Goal: Navigation & Orientation: Understand site structure

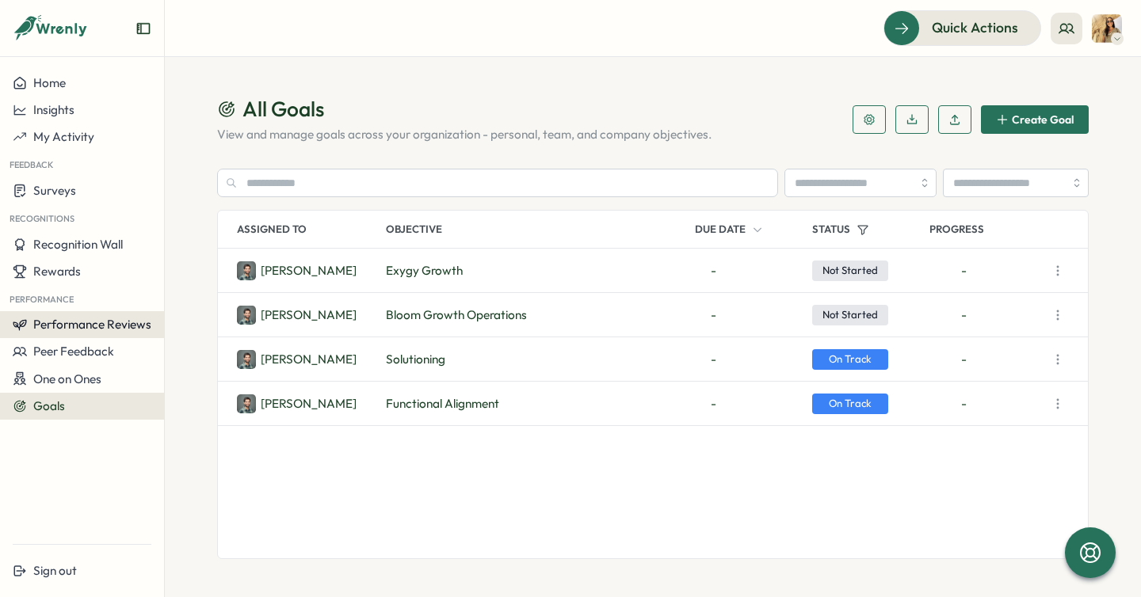
click at [78, 331] on span "Performance Reviews" at bounding box center [92, 324] width 118 height 15
click at [181, 310] on div "Reviews" at bounding box center [190, 309] width 44 height 17
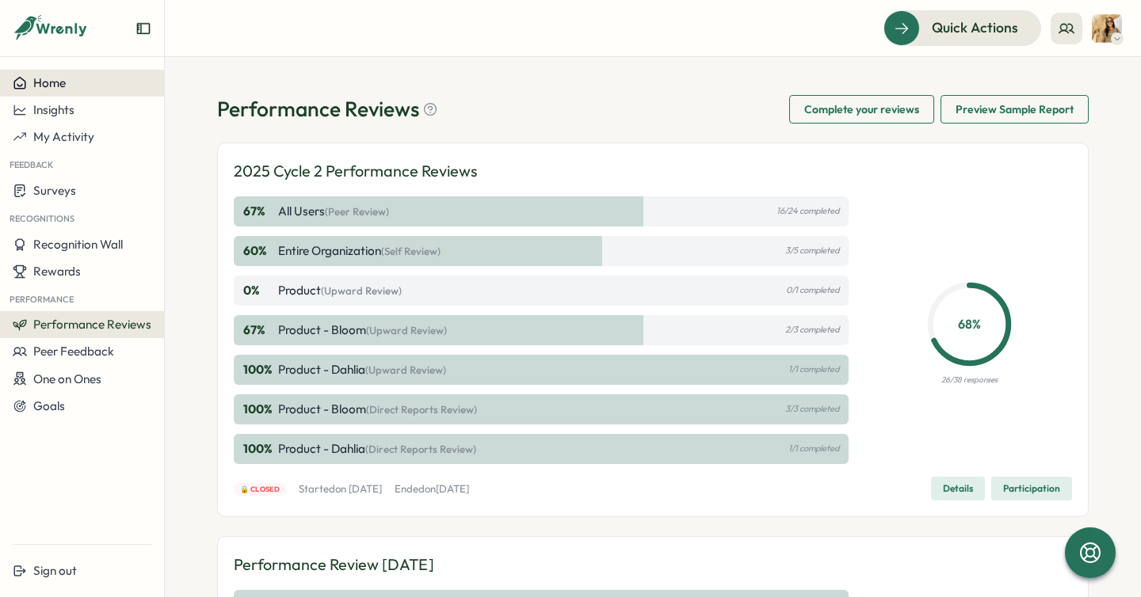
click at [35, 78] on span "Home" at bounding box center [49, 82] width 32 height 15
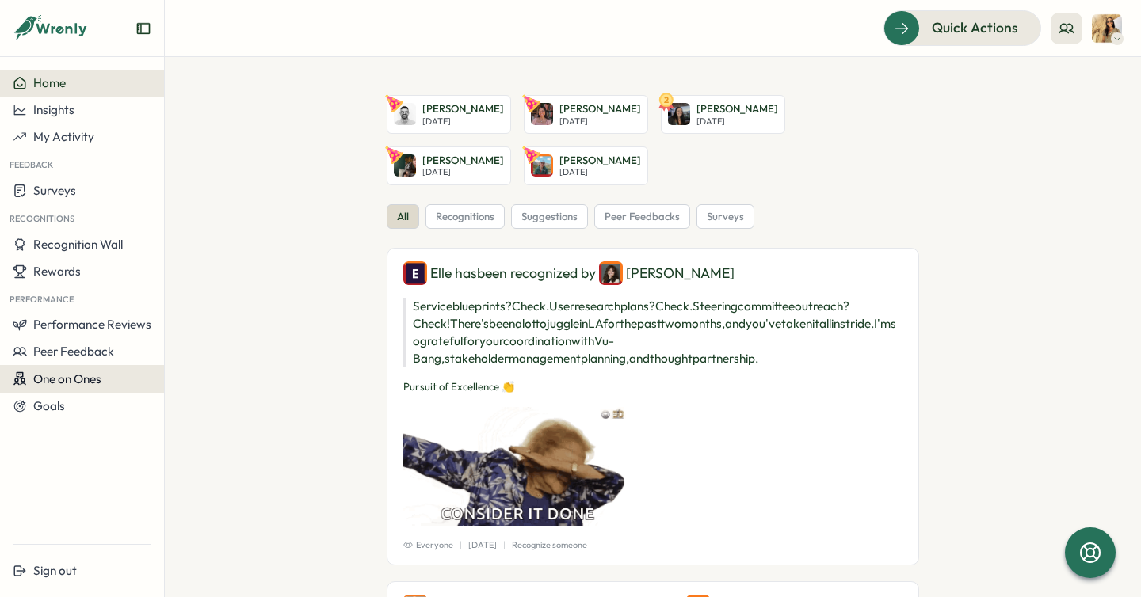
click at [73, 375] on span "One on Ones" at bounding box center [67, 378] width 68 height 15
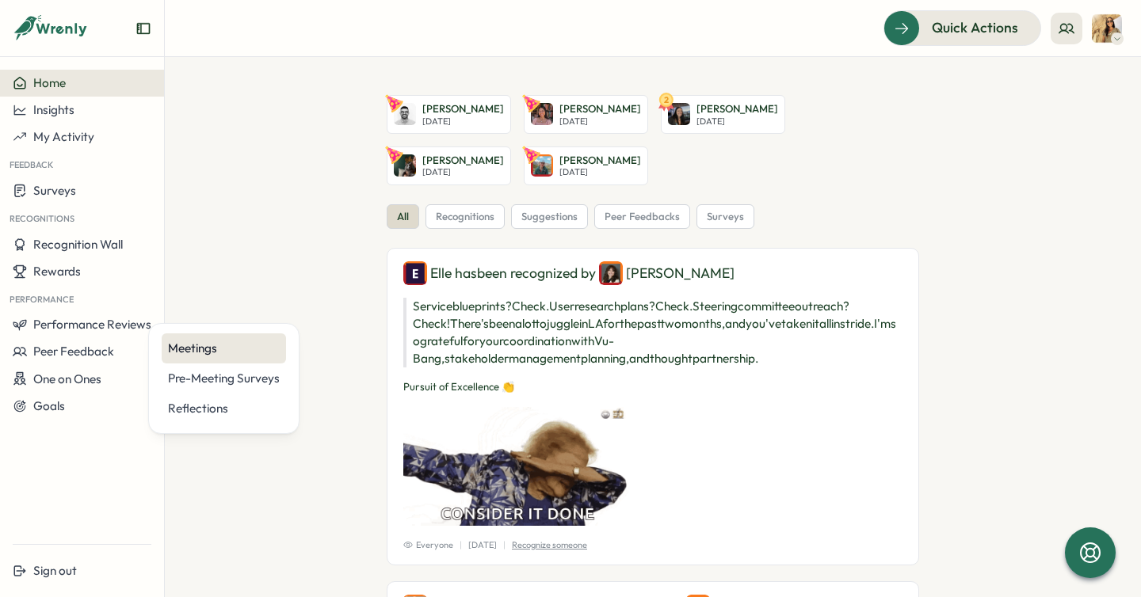
click at [181, 357] on div "Meetings" at bounding box center [224, 348] width 124 height 30
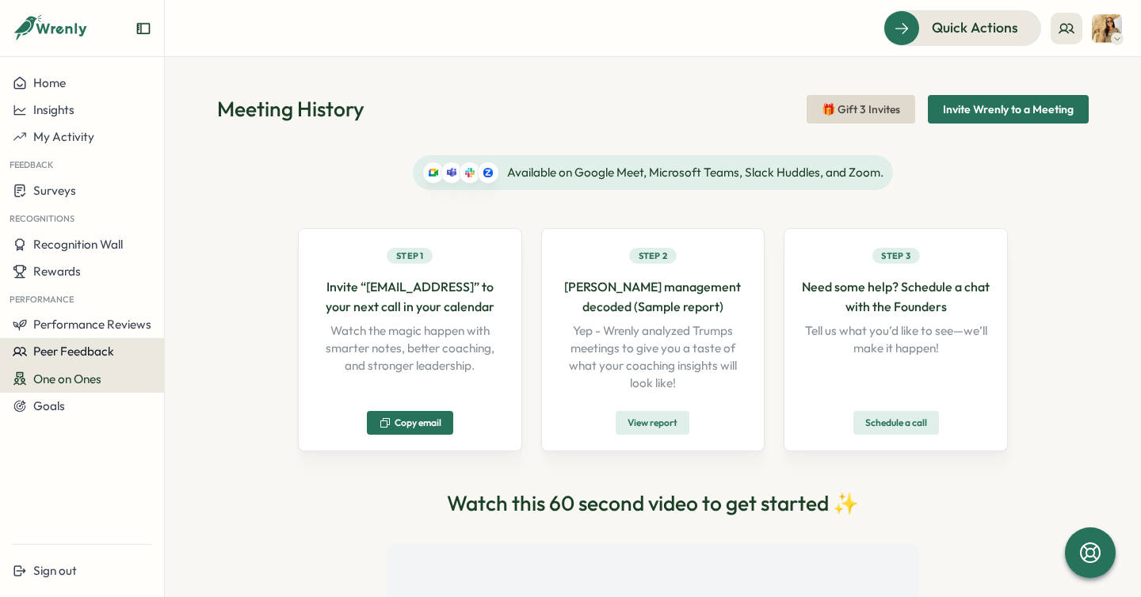
click at [70, 352] on span "Peer Feedback" at bounding box center [73, 351] width 81 height 15
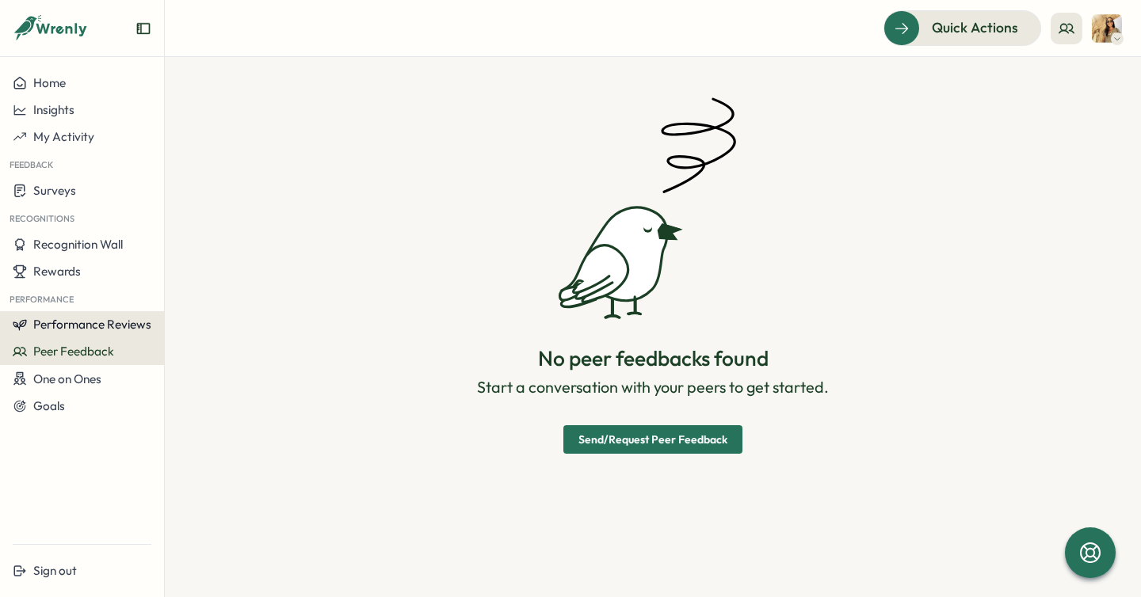
click at [81, 322] on span "Performance Reviews" at bounding box center [92, 324] width 118 height 15
click at [55, 29] on icon at bounding box center [51, 28] width 76 height 27
click at [45, 81] on span "Home" at bounding box center [49, 82] width 32 height 15
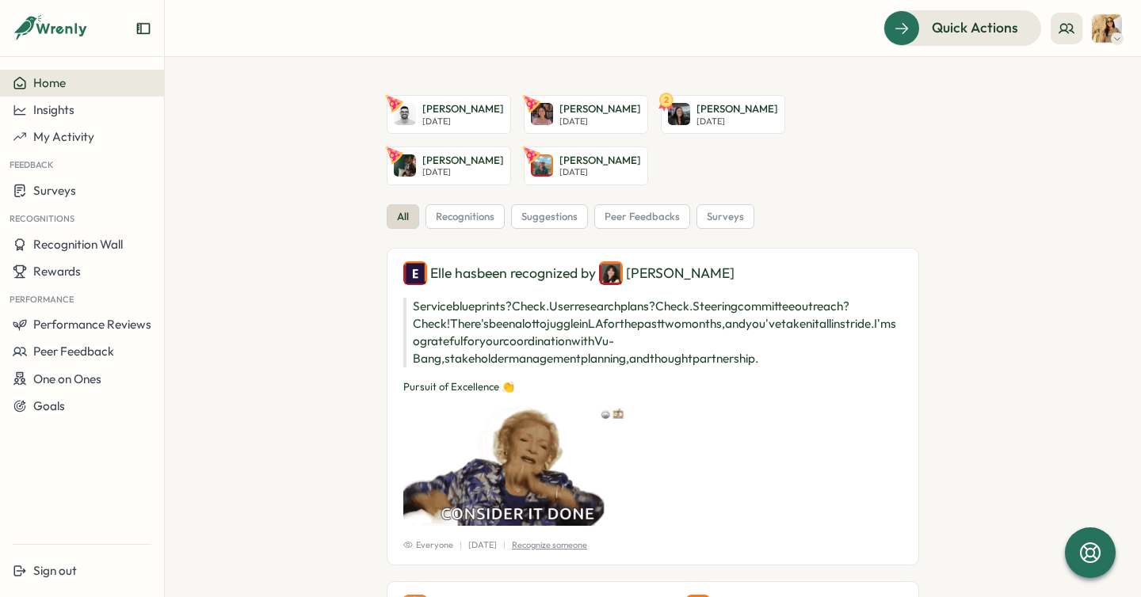
click at [45, 81] on span "Home" at bounding box center [49, 82] width 32 height 15
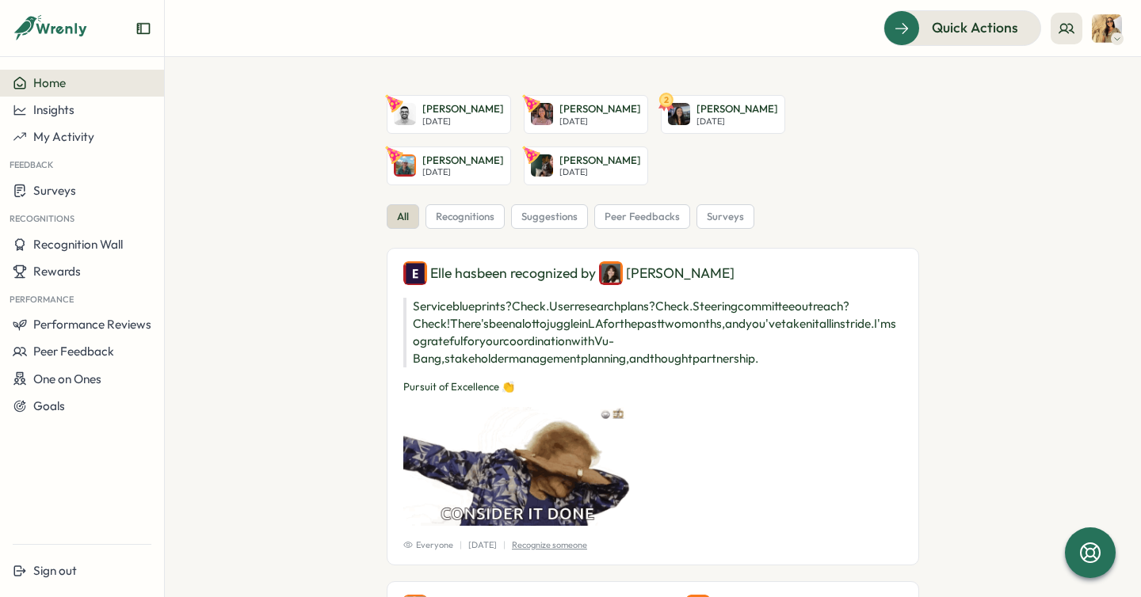
click at [53, 83] on span "Home" at bounding box center [49, 82] width 32 height 15
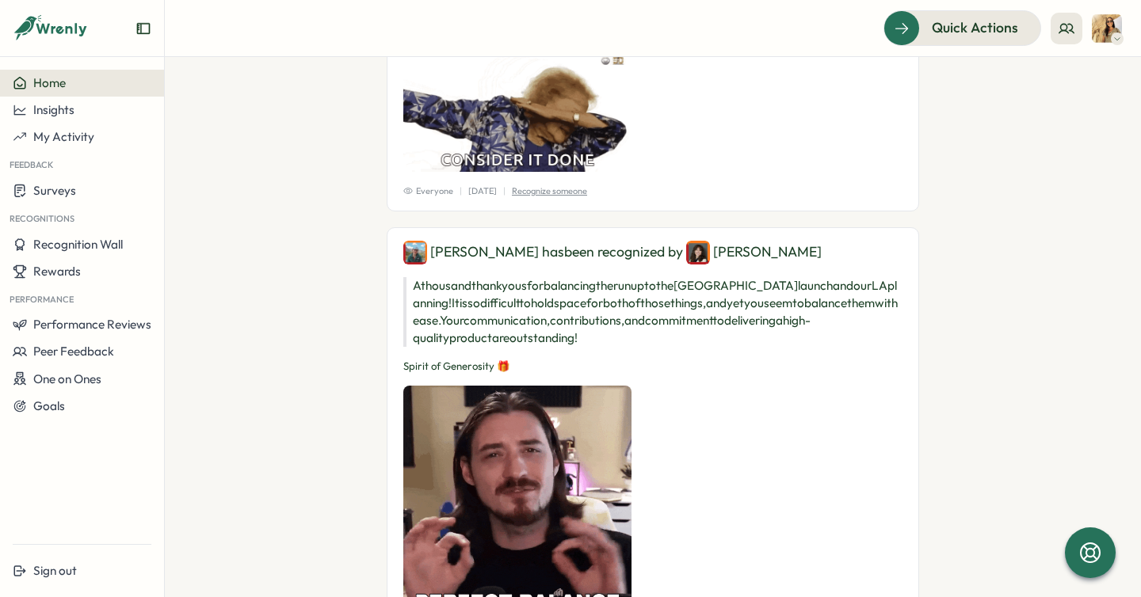
scroll to position [575, 0]
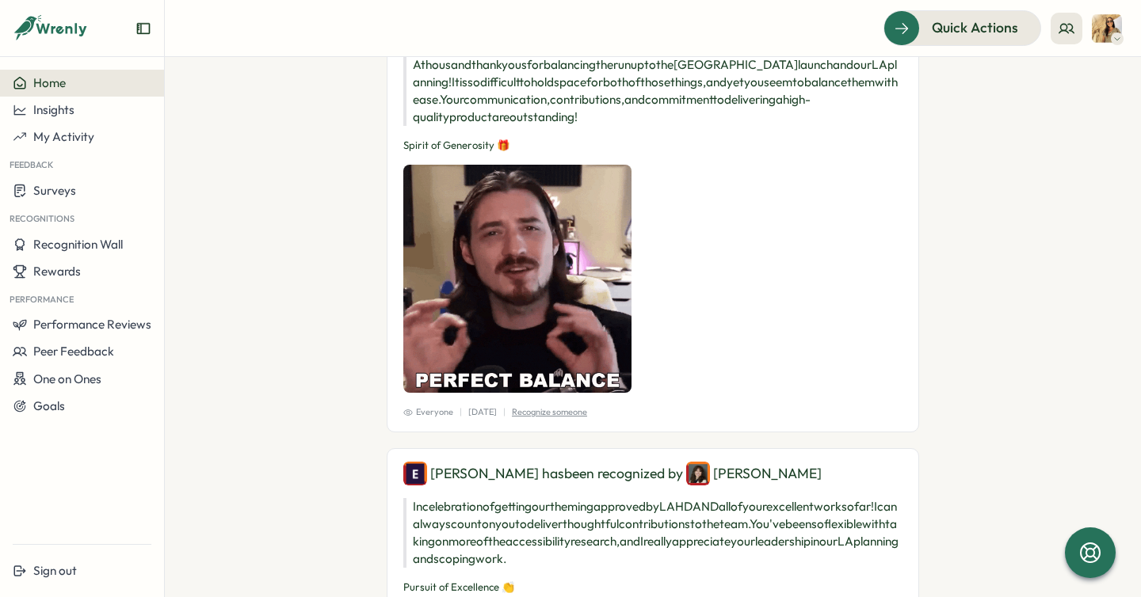
click at [1106, 22] on img at bounding box center [1106, 28] width 30 height 30
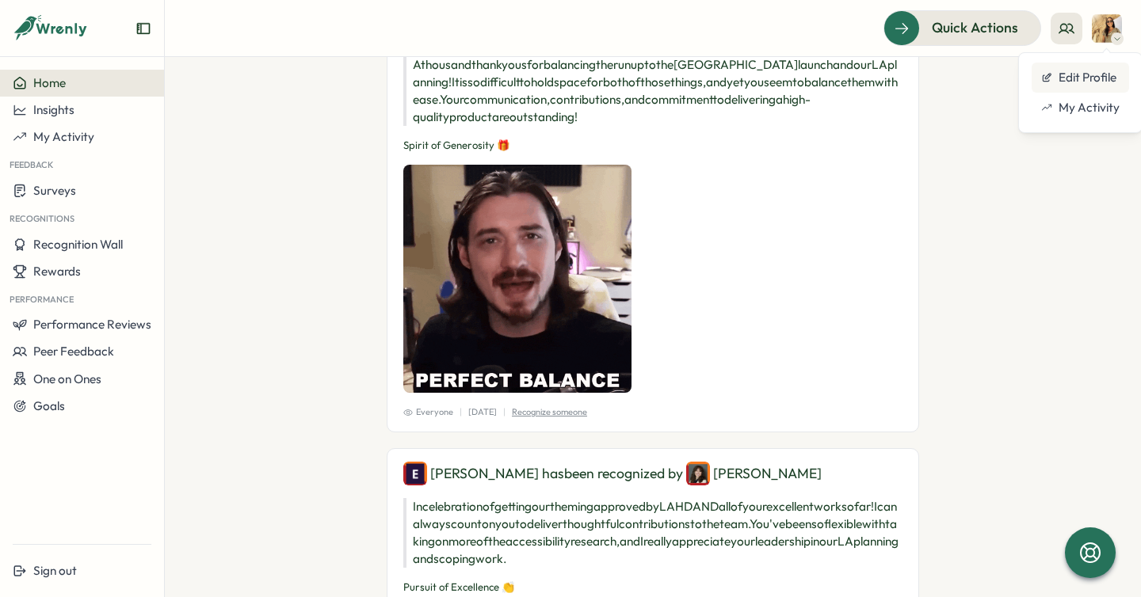
click at [1091, 80] on div "Edit Profile" at bounding box center [1080, 77] width 78 height 17
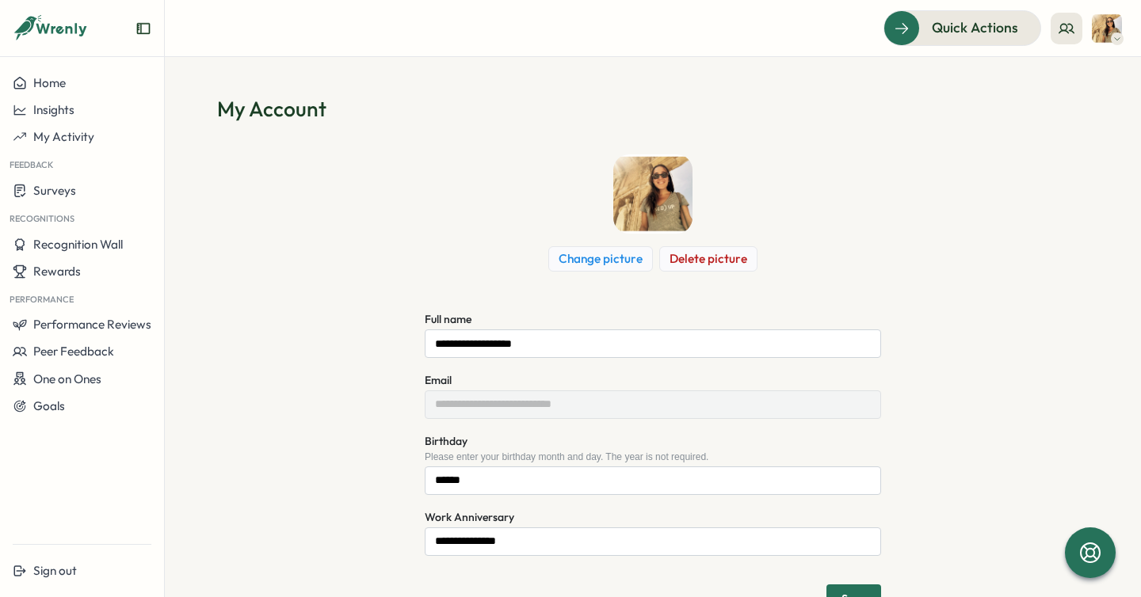
scroll to position [54, 0]
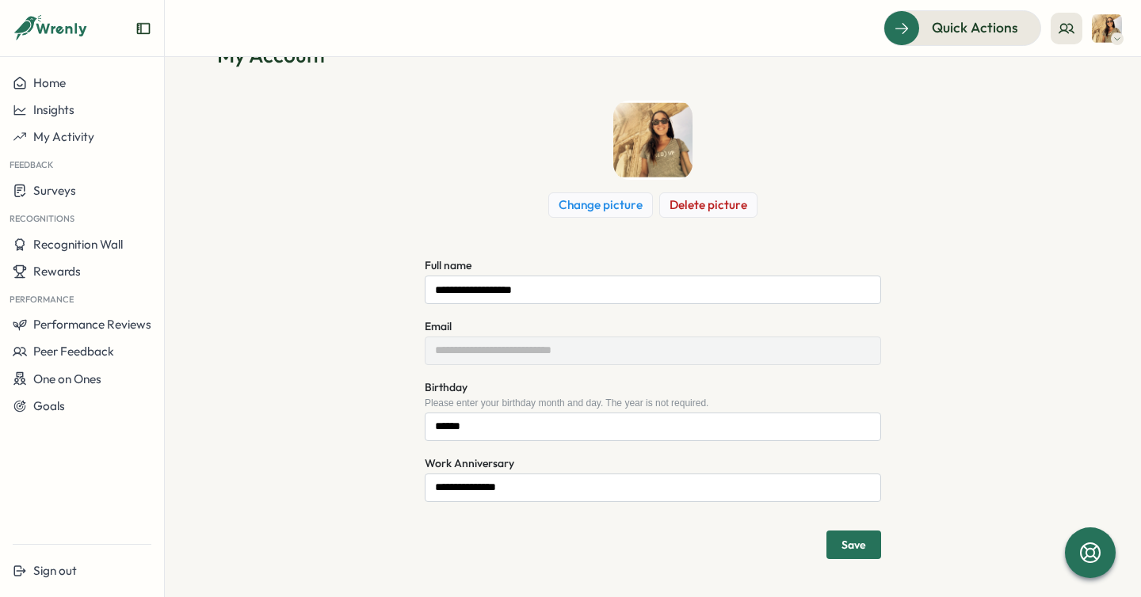
click at [1100, 19] on img at bounding box center [1106, 28] width 30 height 30
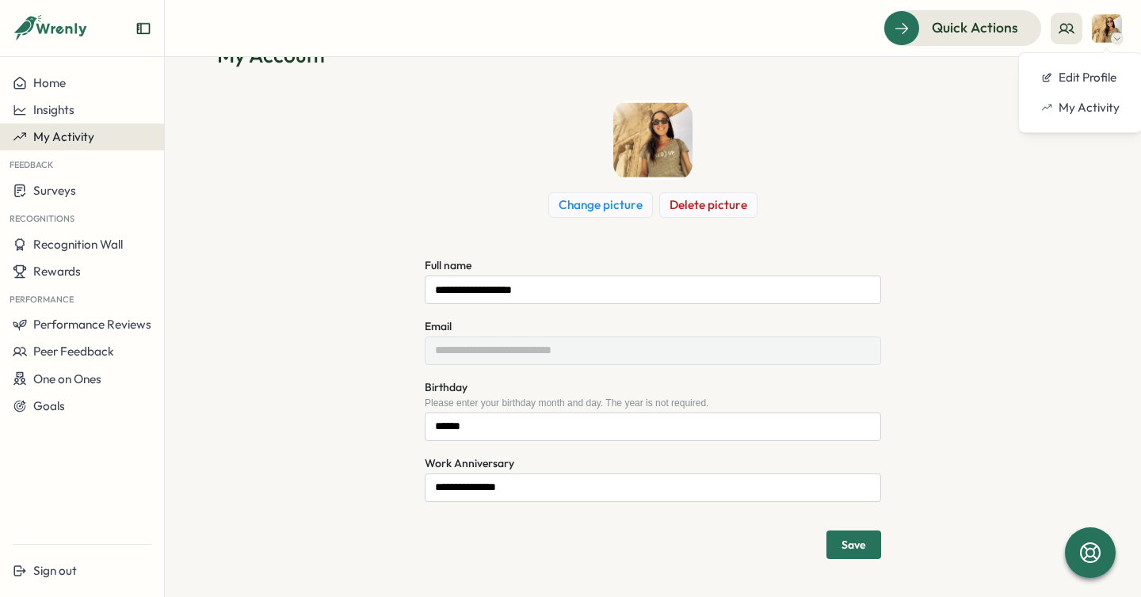
click at [65, 135] on span "My Activity" at bounding box center [63, 136] width 61 height 15
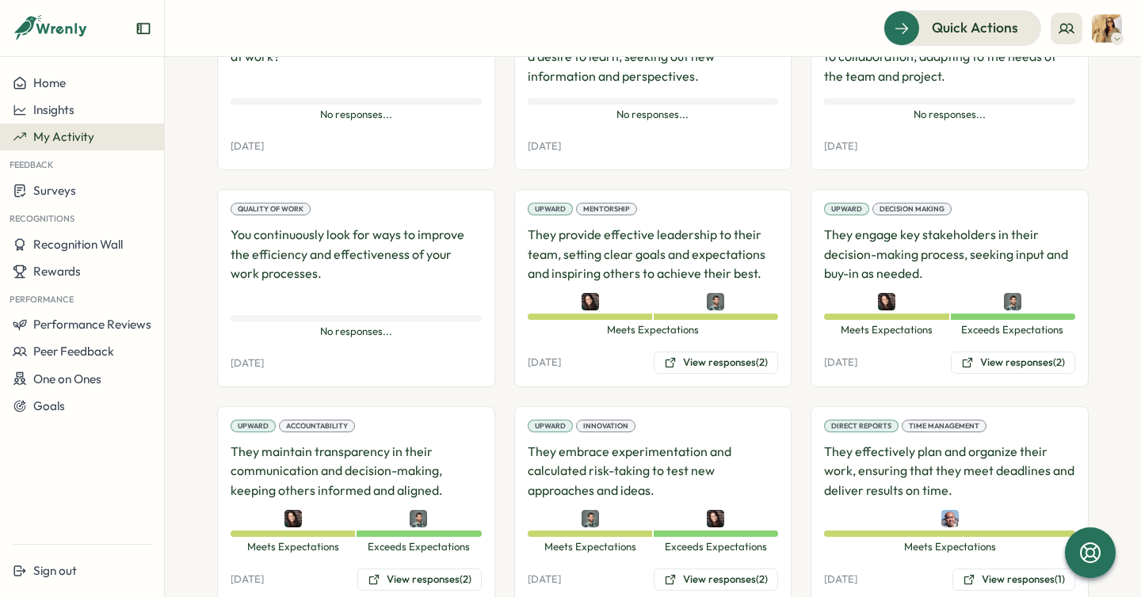
scroll to position [680, 0]
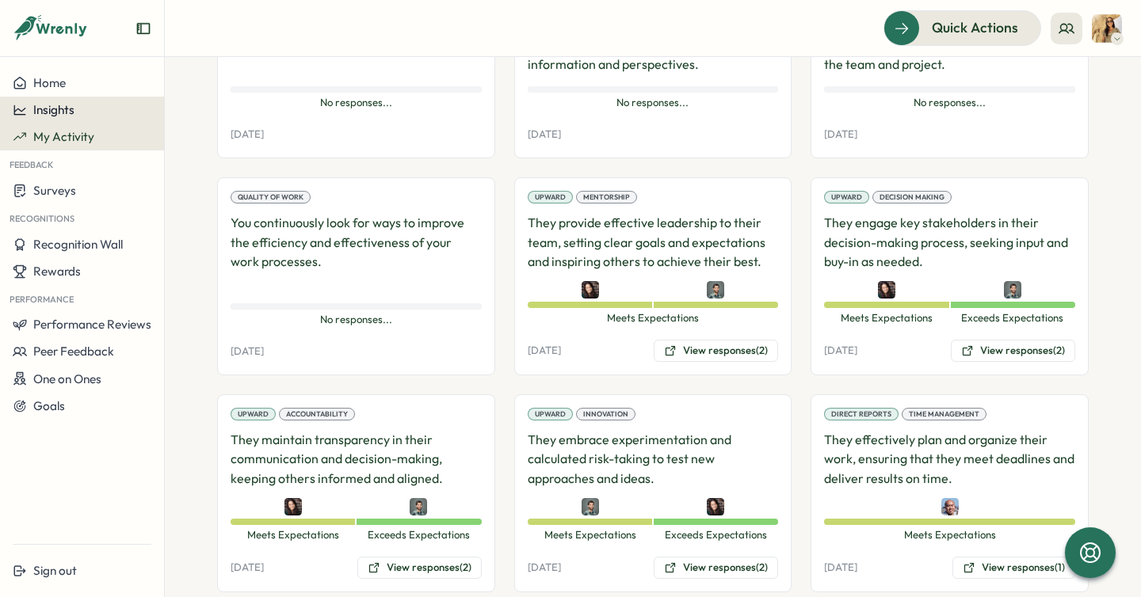
click at [58, 112] on span "Insights" at bounding box center [53, 109] width 41 height 15
click at [51, 74] on button "Home" at bounding box center [82, 83] width 164 height 27
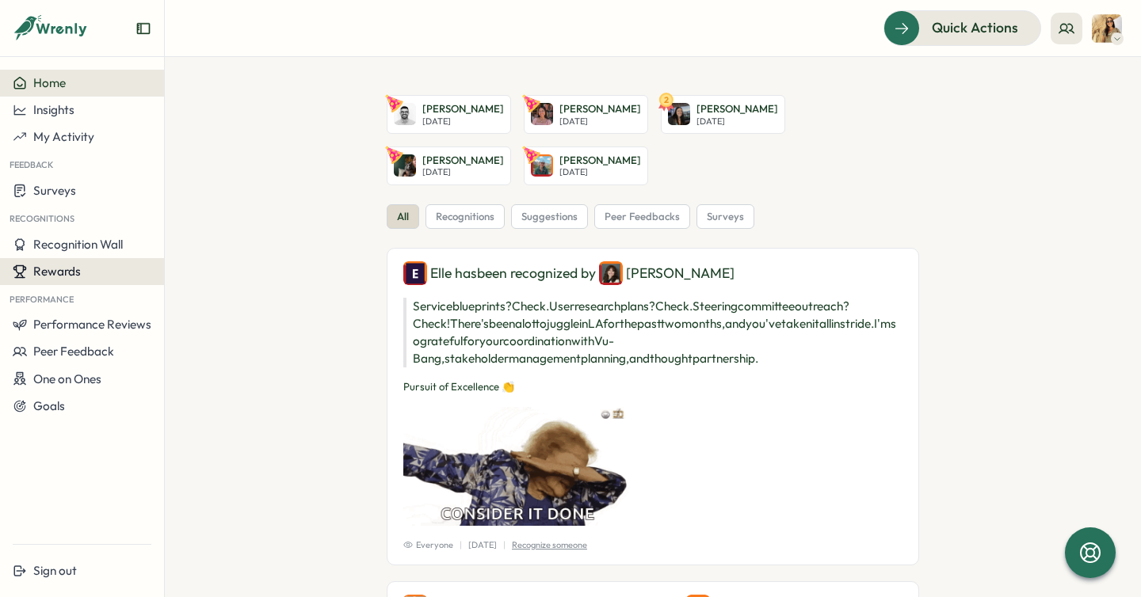
click at [67, 278] on span "Rewards" at bounding box center [57, 271] width 48 height 15
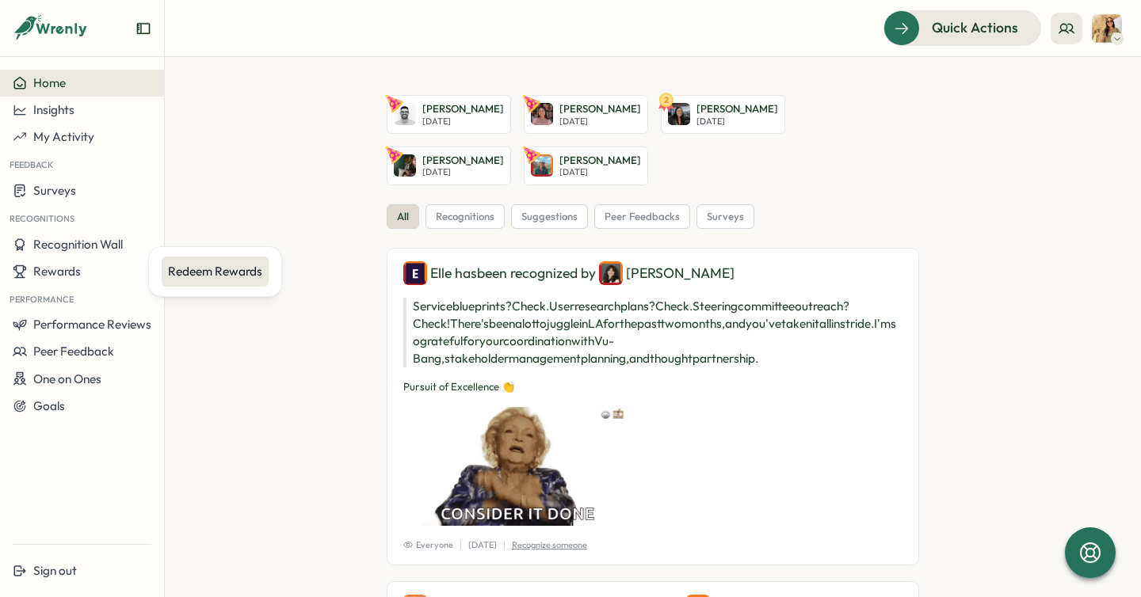
click at [212, 264] on div "Redeem Rewards" at bounding box center [215, 271] width 94 height 17
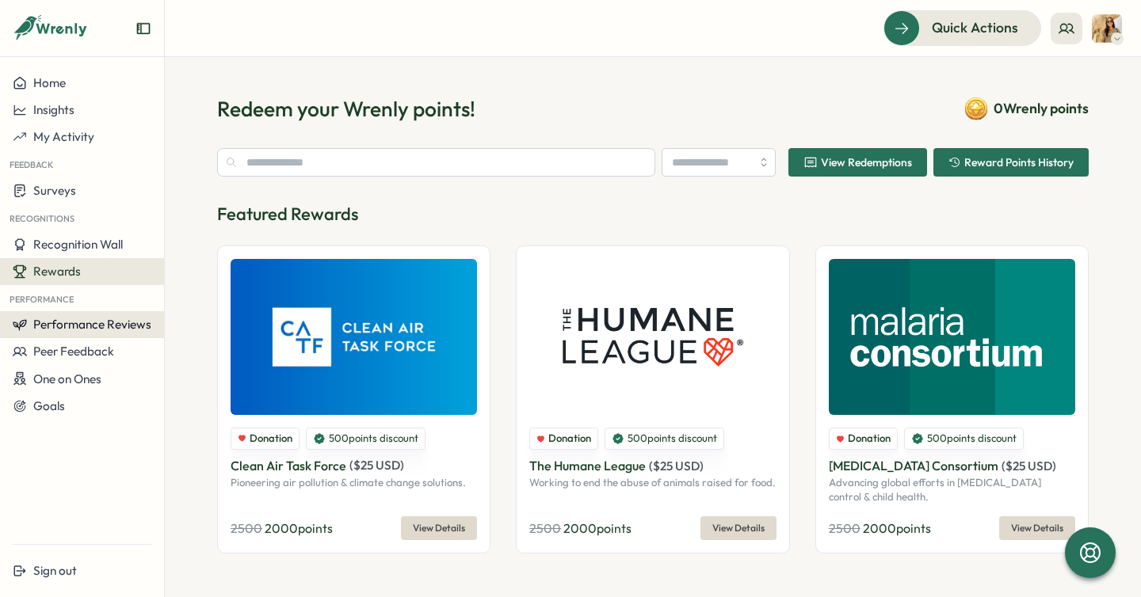
click at [69, 318] on span "Performance Reviews" at bounding box center [92, 324] width 118 height 15
click at [170, 310] on div "Reviews" at bounding box center [190, 309] width 44 height 17
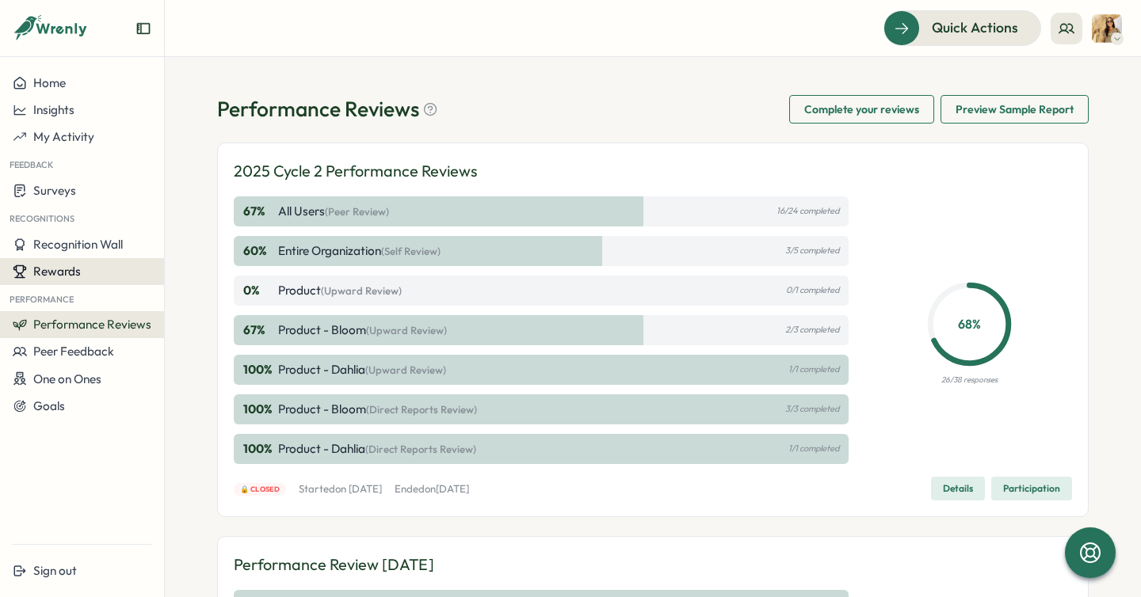
click at [52, 274] on span "Rewards" at bounding box center [57, 271] width 48 height 15
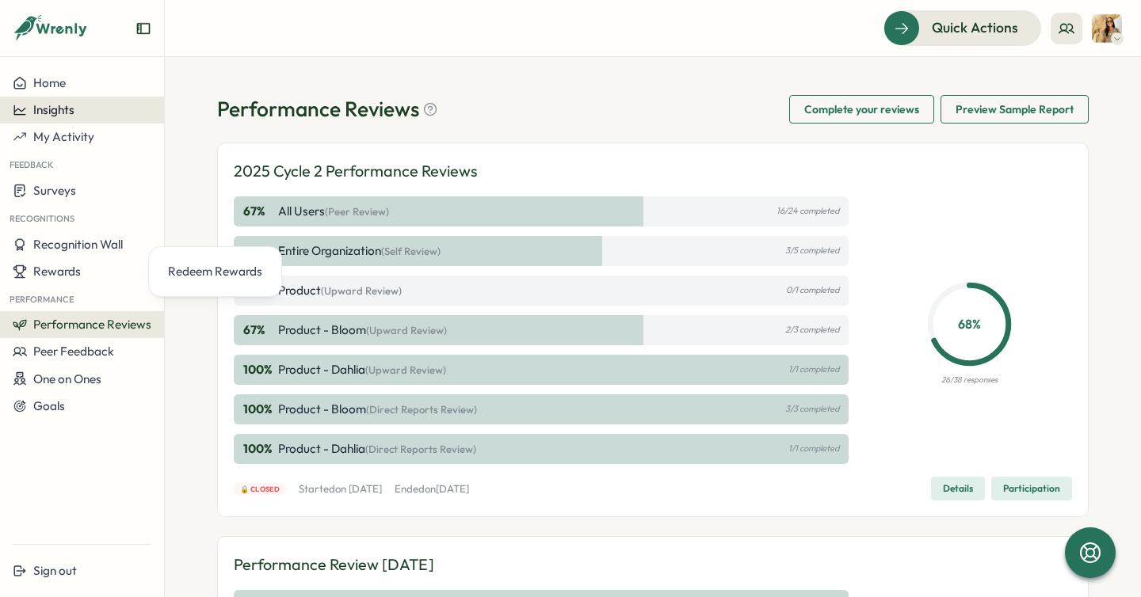
click at [51, 100] on button "Insights" at bounding box center [82, 110] width 164 height 27
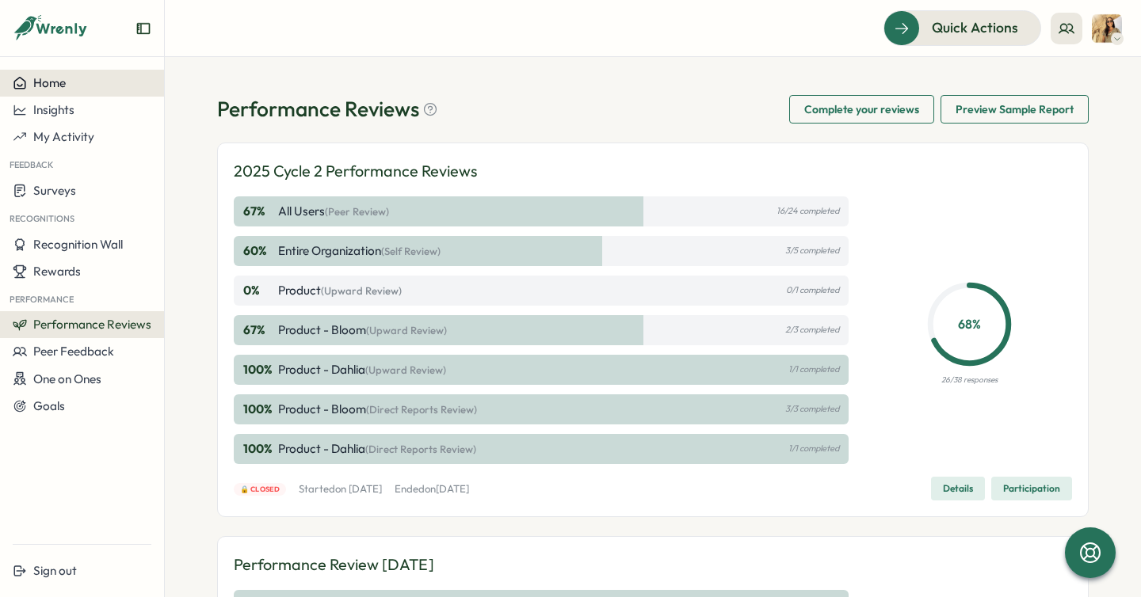
click at [51, 79] on span "Home" at bounding box center [49, 82] width 32 height 15
